Goal: Communication & Community: Participate in discussion

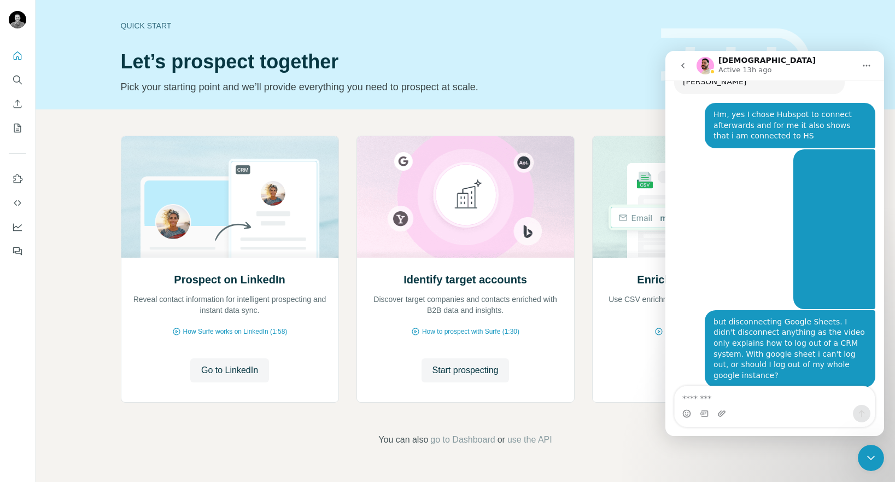
scroll to position [1302, 0]
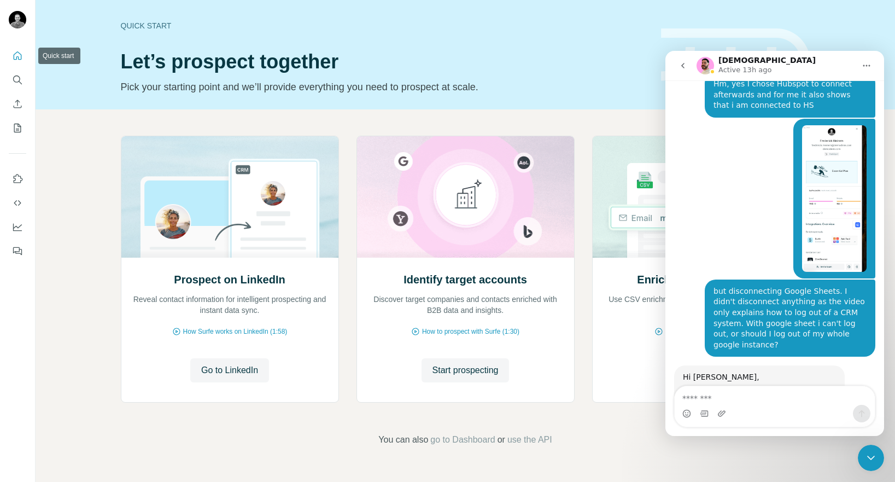
click at [28, 48] on div at bounding box center [17, 149] width 35 height 221
click at [21, 59] on icon "Quick start" at bounding box center [18, 55] width 8 height 8
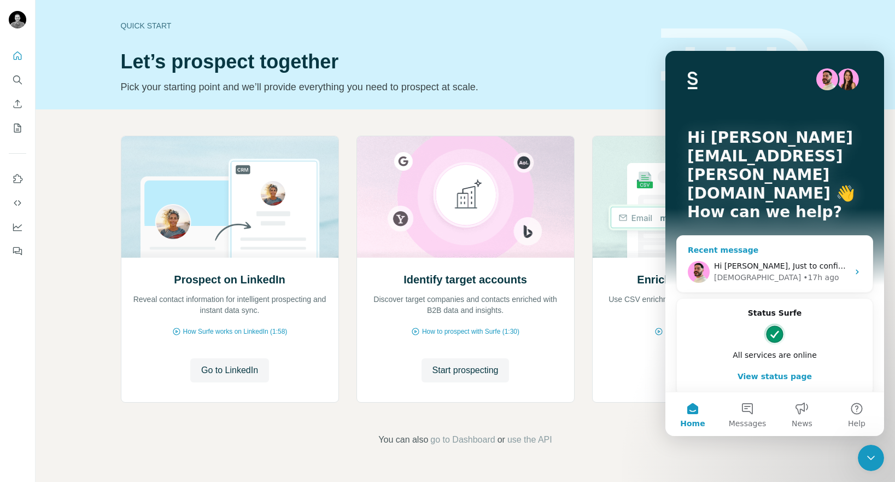
click at [803, 272] on div "• 17h ago" at bounding box center [821, 277] width 36 height 11
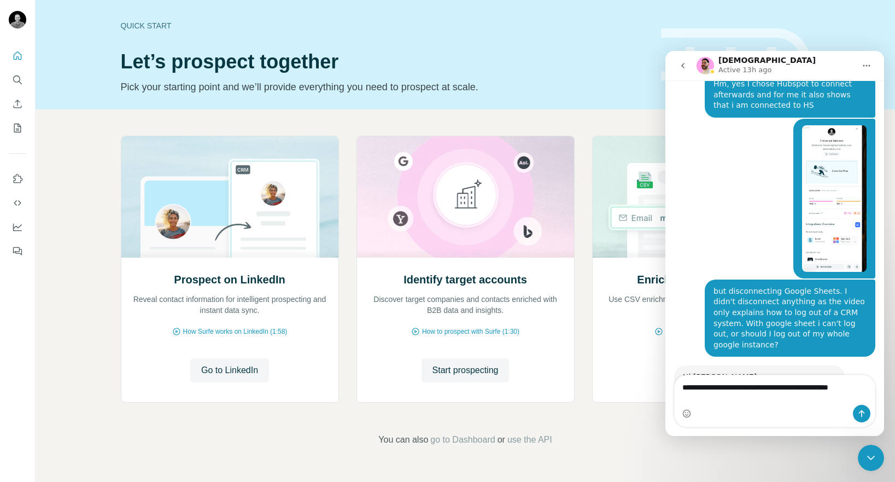
scroll to position [1313, 0]
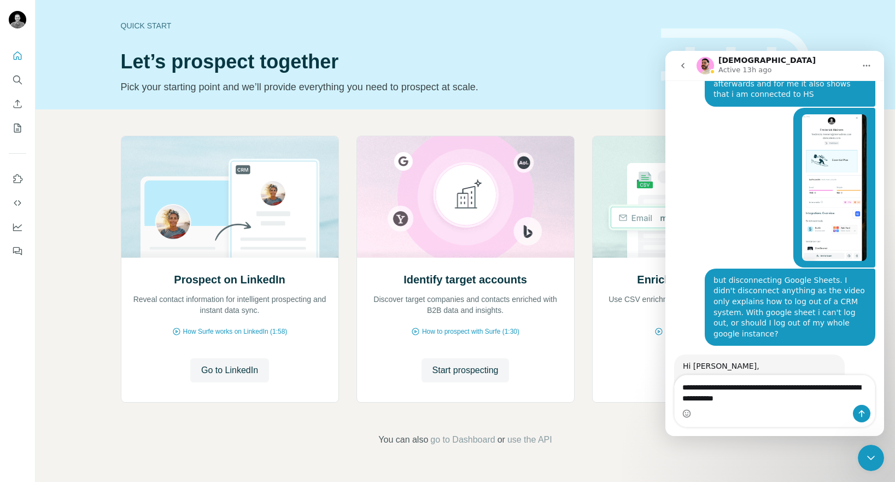
type textarea "**********"
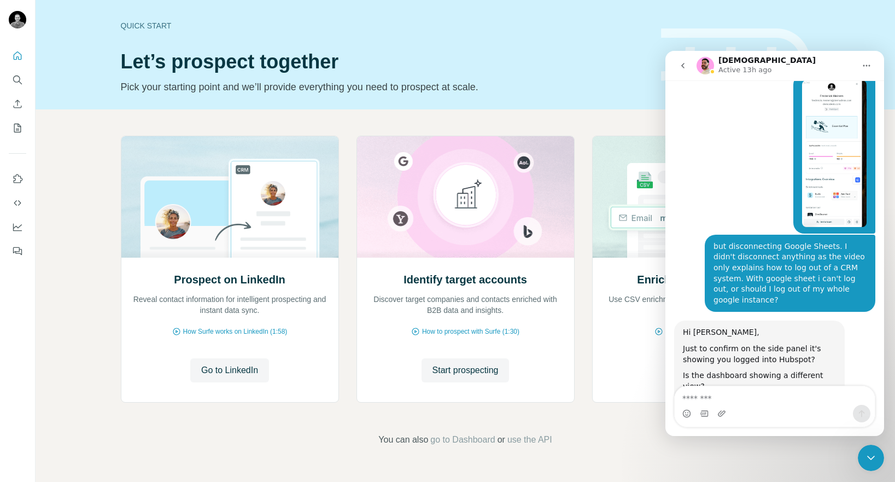
scroll to position [1371, 0]
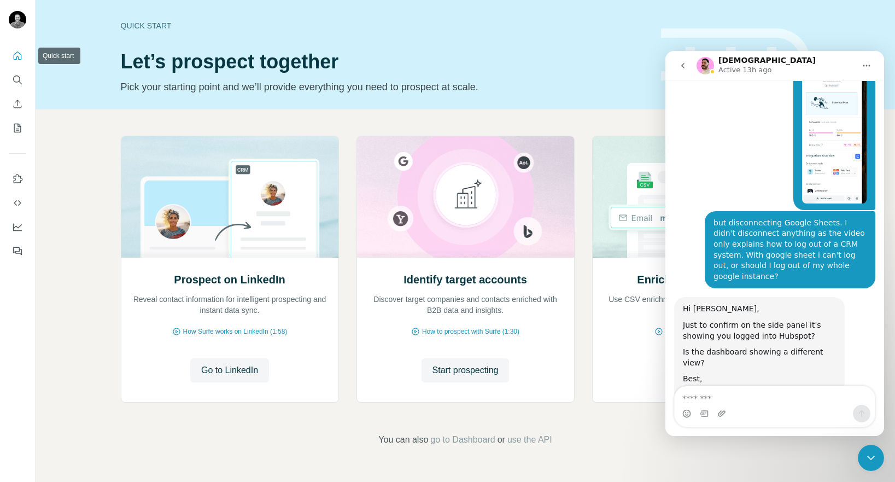
click at [13, 55] on icon "Quick start" at bounding box center [17, 55] width 11 height 11
click at [18, 57] on icon "Quick start" at bounding box center [17, 55] width 11 height 11
click at [875, 457] on icon "Close Intercom Messenger" at bounding box center [871, 457] width 13 height 13
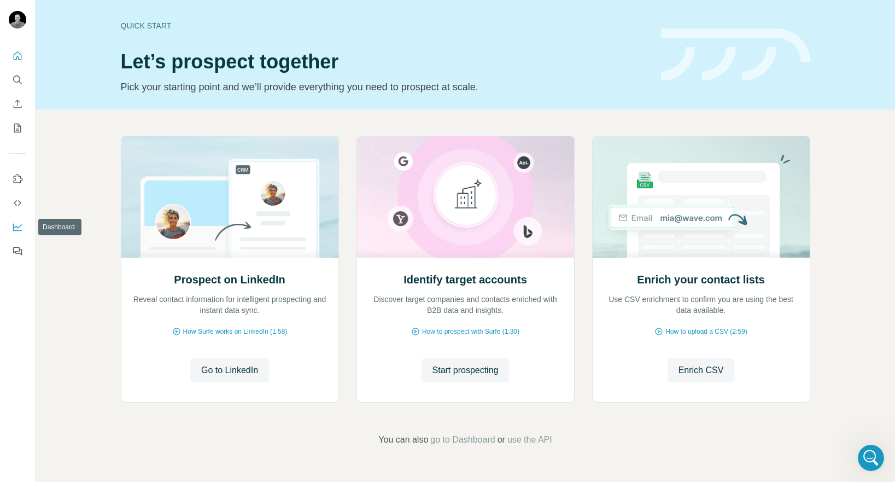
click at [17, 231] on icon "Dashboard" at bounding box center [17, 226] width 11 height 11
click at [18, 182] on icon "Use Surfe on LinkedIn" at bounding box center [17, 178] width 11 height 11
click at [20, 124] on icon "My lists" at bounding box center [17, 128] width 11 height 11
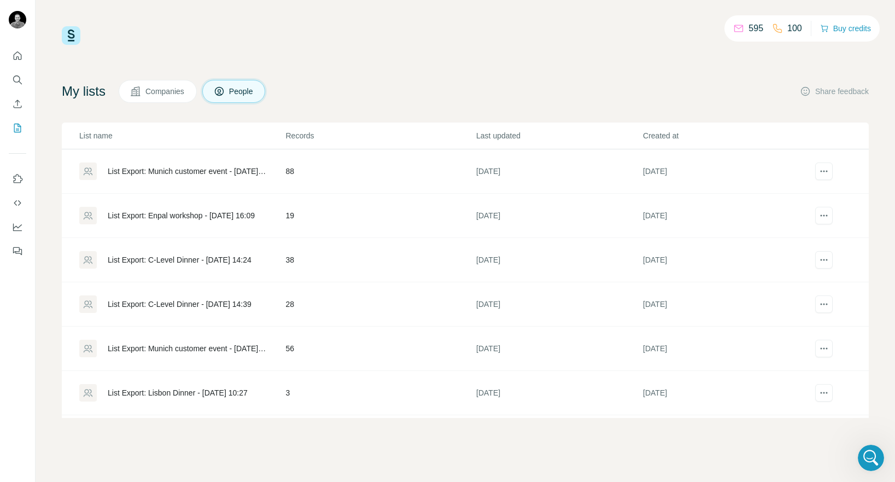
scroll to position [1361, 0]
